Goal: Find specific page/section: Find specific page/section

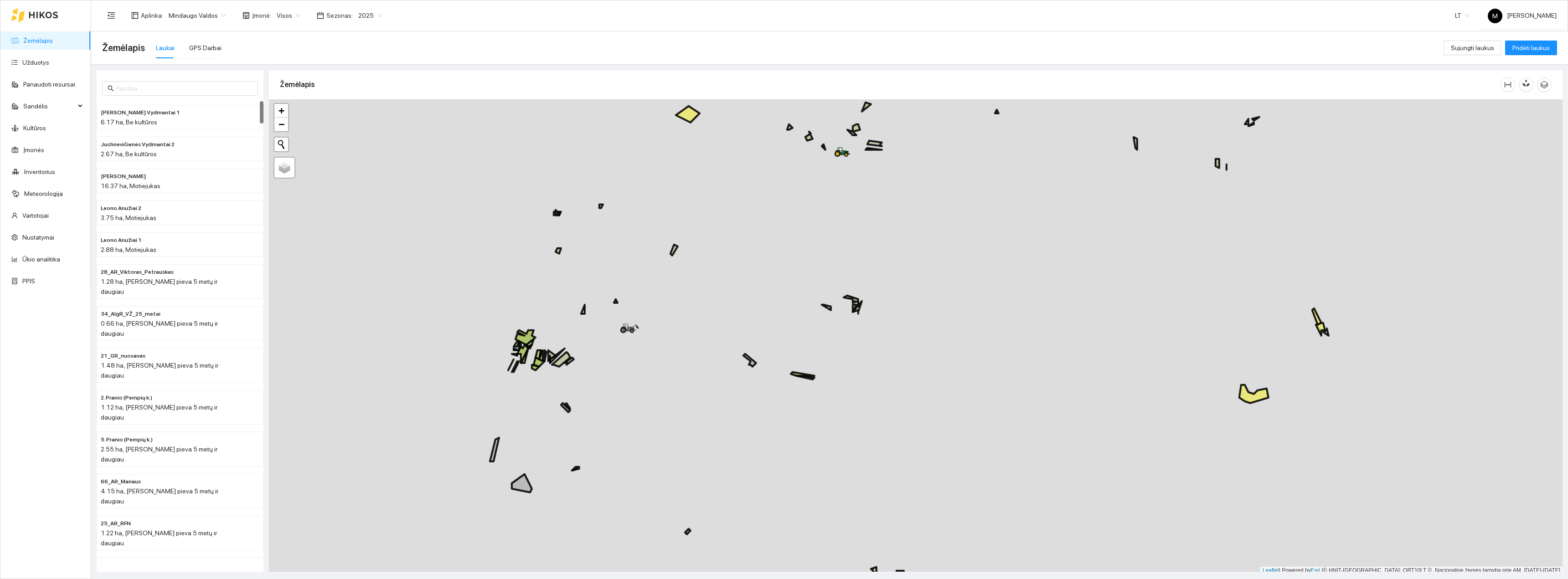
scroll to position [3, 0]
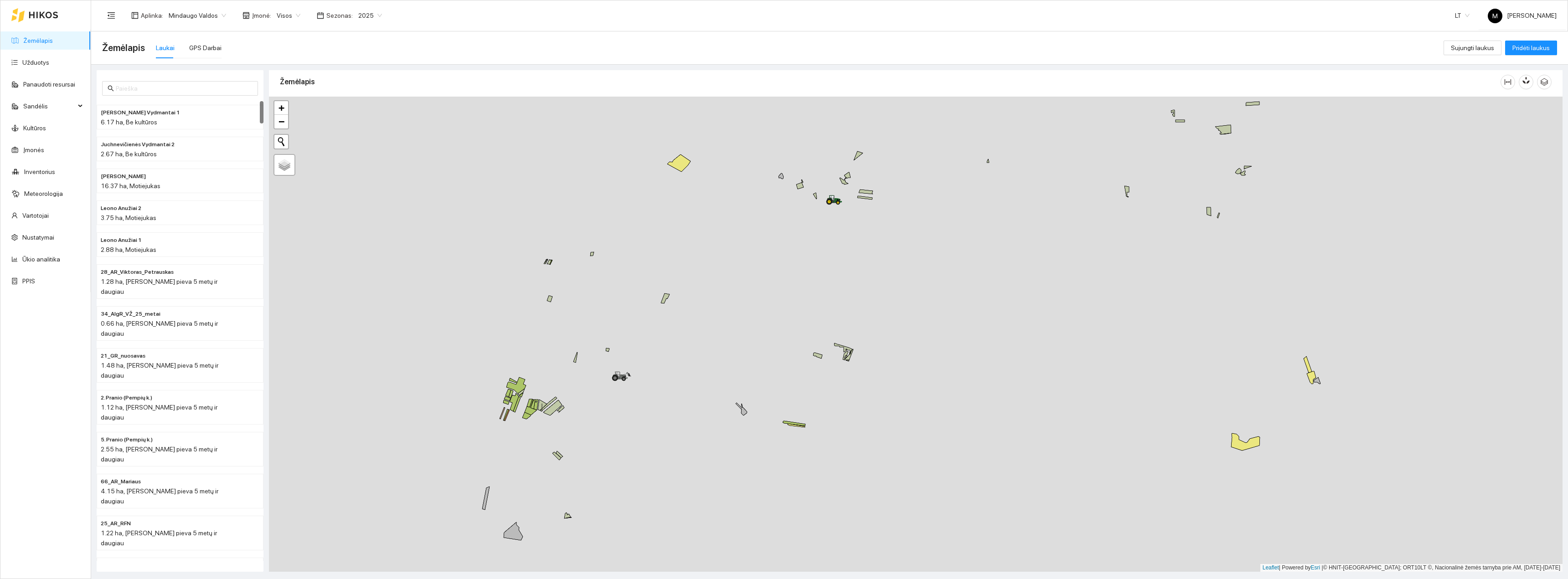
drag, startPoint x: 898, startPoint y: 298, endPoint x: 878, endPoint y: 372, distance: 76.7
click at [879, 372] on div "+ − Nieko nerasta. Bandykite dar kartą. Žemėlapis Palydovas Leaflet | Powered b…" at bounding box center [916, 334] width 1293 height 475
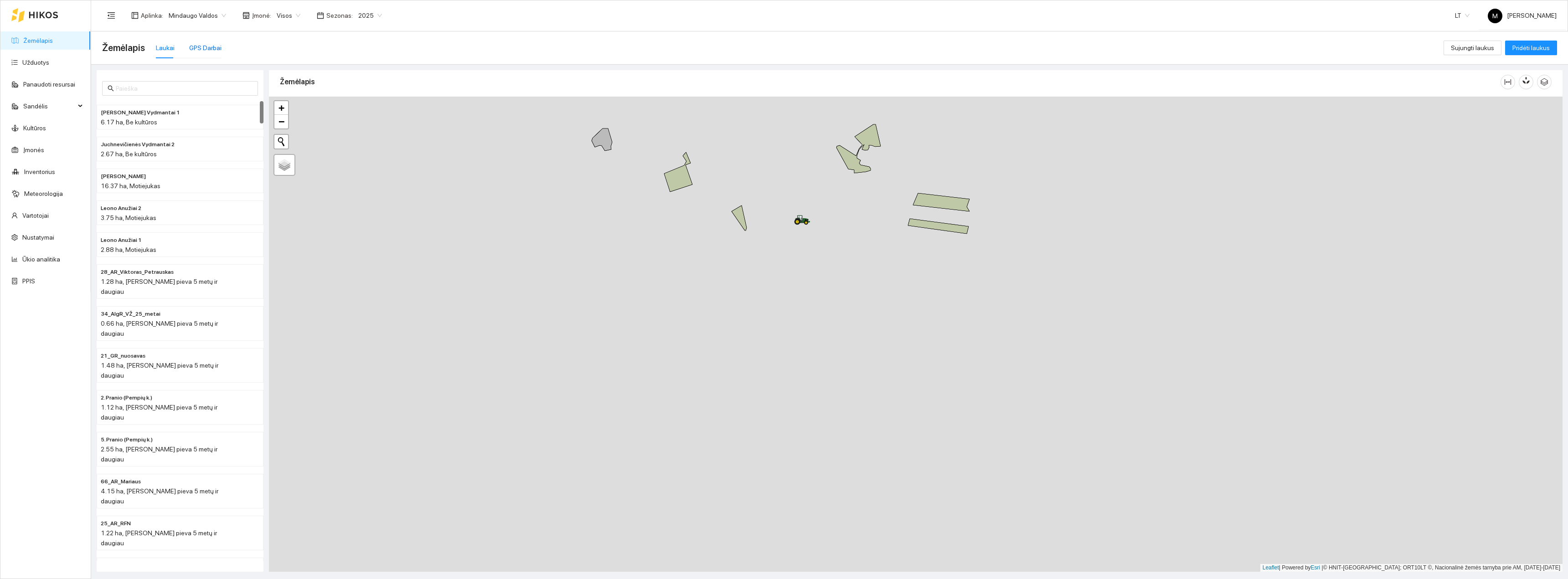
click at [210, 50] on div "GPS Darbai" at bounding box center [205, 48] width 32 height 10
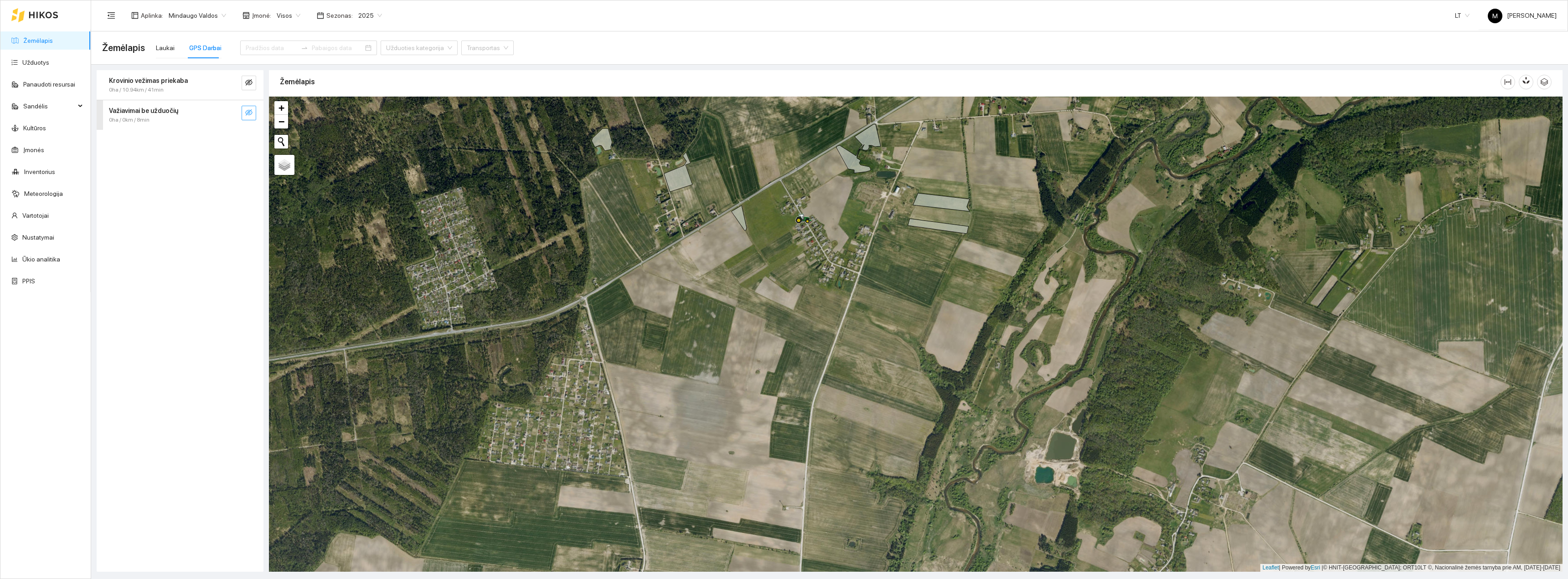
click at [251, 113] on icon "eye-invisible" at bounding box center [249, 113] width 8 height 8
click at [250, 83] on icon "eye-invisible" at bounding box center [249, 82] width 2 height 2
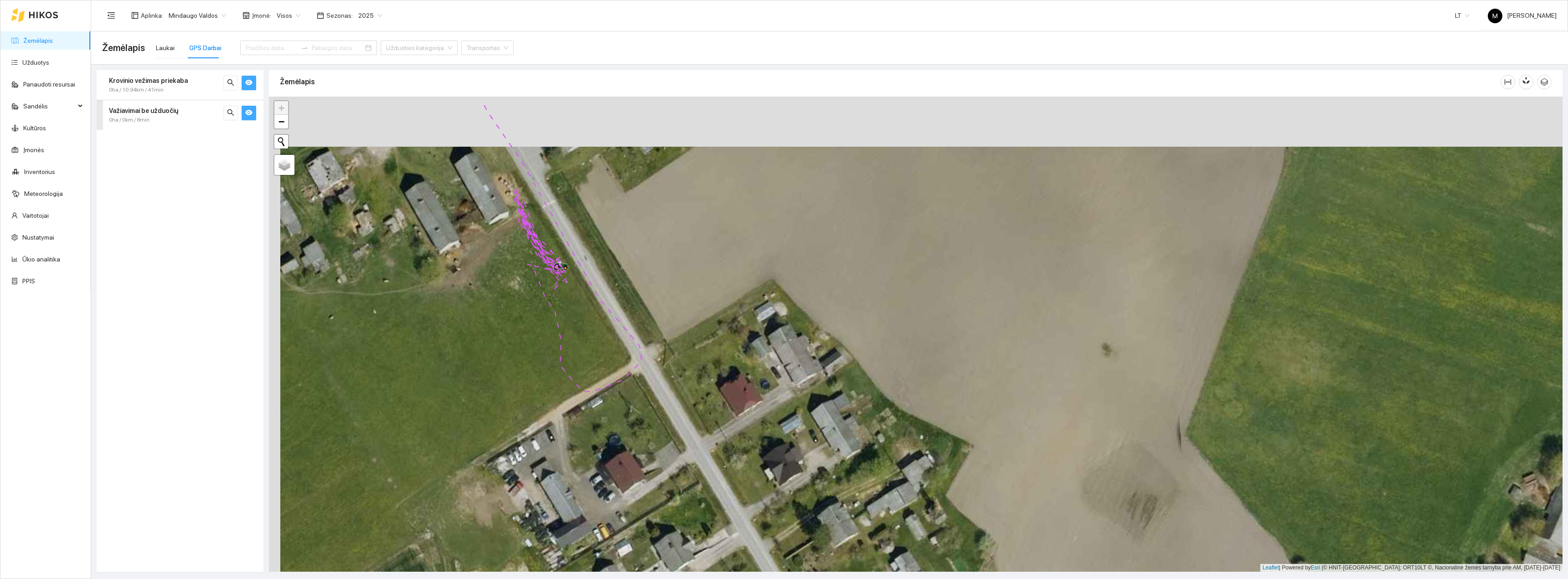
drag, startPoint x: 571, startPoint y: 295, endPoint x: 630, endPoint y: 410, distance: 129.3
click at [630, 410] on div "+ − Nieko nerasta. Bandykite dar kartą. Žemėlapis Palydovas Leaflet | Powered b…" at bounding box center [916, 334] width 1293 height 475
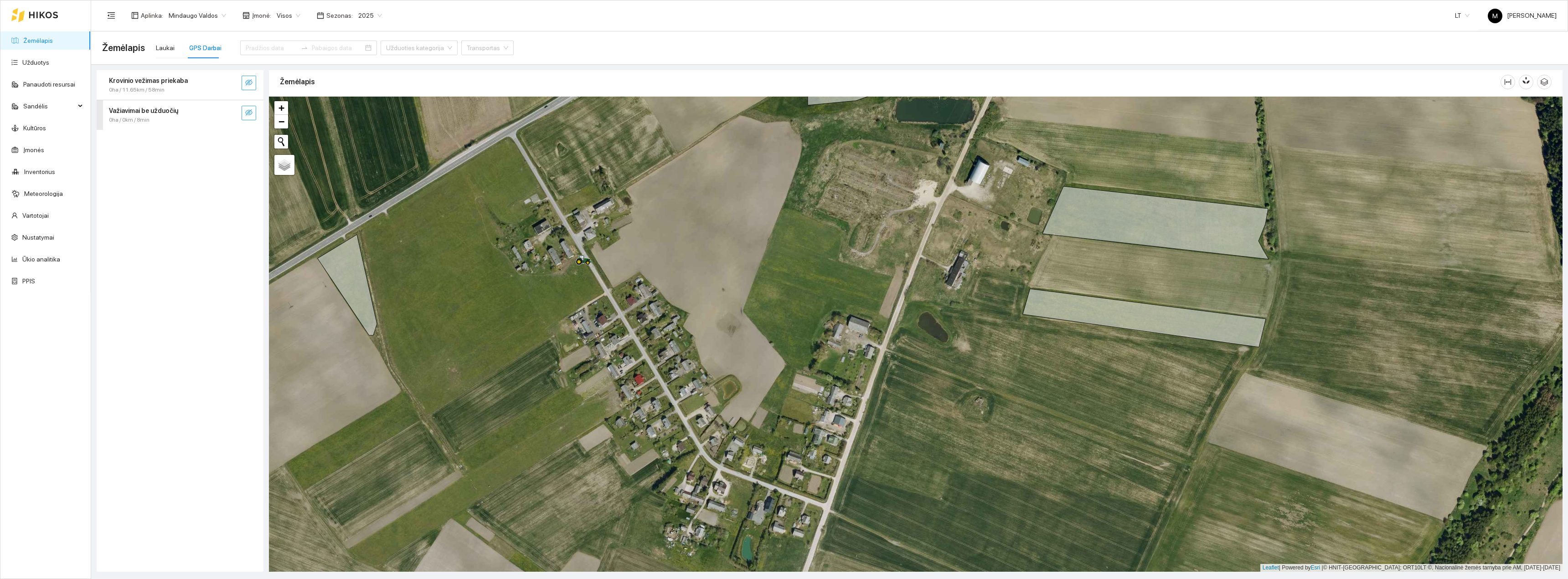
click at [249, 113] on icon "eye-invisible" at bounding box center [249, 113] width 2 height 2
click at [247, 87] on span "eye-invisible" at bounding box center [249, 83] width 8 height 9
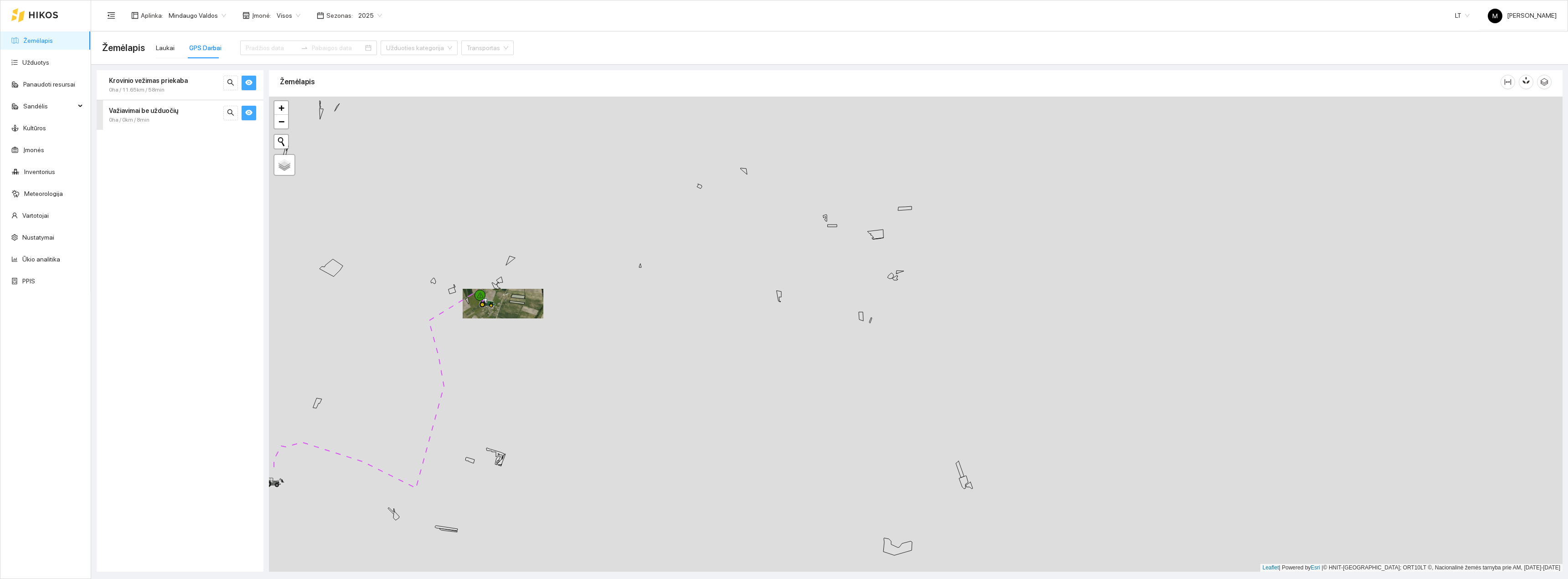
drag, startPoint x: 317, startPoint y: 408, endPoint x: 474, endPoint y: 340, distance: 171.1
click at [469, 342] on div "+ − Nieko nerasta. Bandykite dar kartą. Žemėlapis Palydovas Leaflet | Powered b…" at bounding box center [916, 334] width 1293 height 475
drag, startPoint x: 402, startPoint y: 460, endPoint x: 492, endPoint y: 481, distance: 92.4
click at [491, 481] on div "+ − Nieko nerasta. Bandykite dar kartą. Žemėlapis Palydovas Leaflet | Powered b…" at bounding box center [916, 334] width 1293 height 475
